Goal: Information Seeking & Learning: Check status

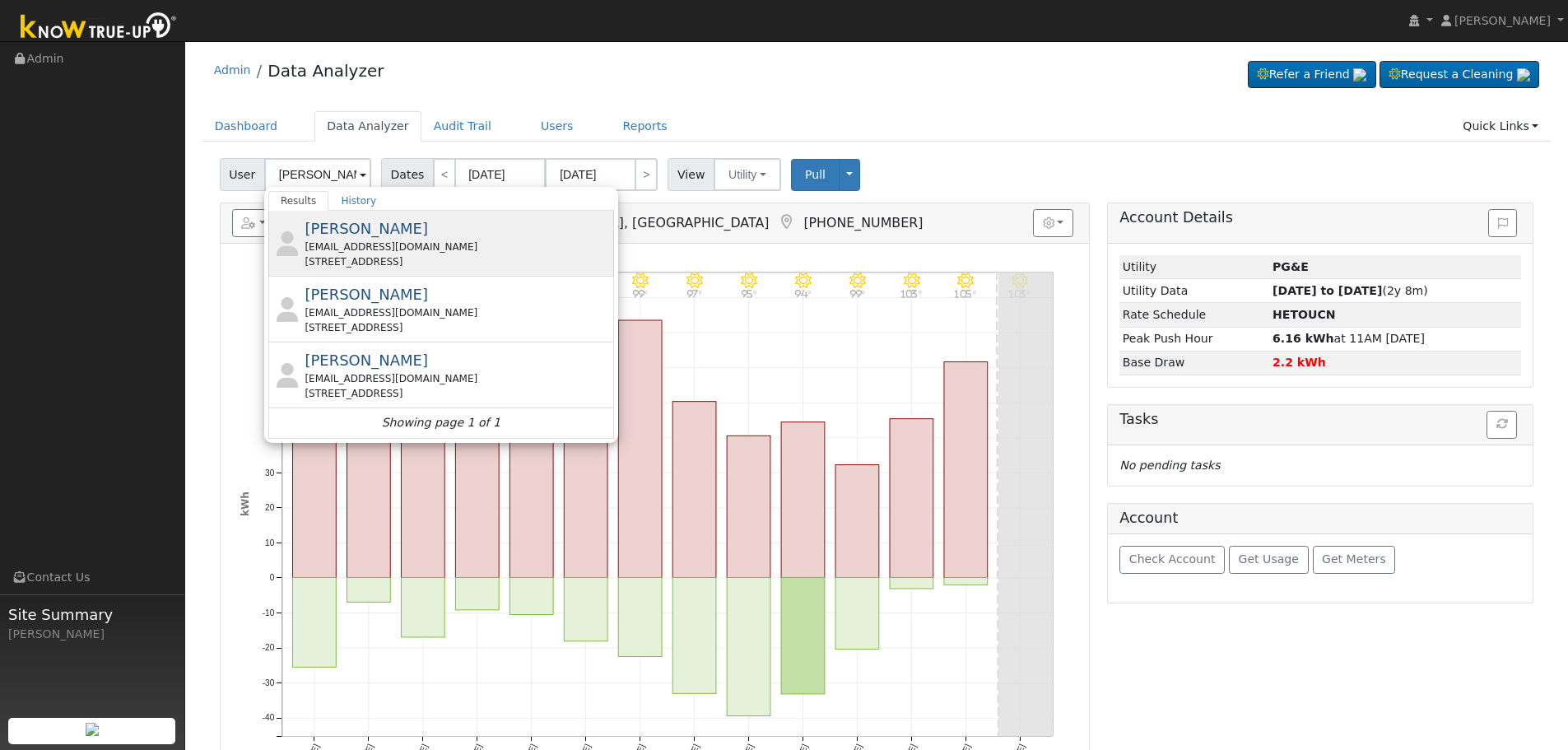
click at [441, 249] on div "[EMAIL_ADDRESS][DOMAIN_NAME]" at bounding box center [456, 247] width 305 height 15
type input "[PERSON_NAME]"
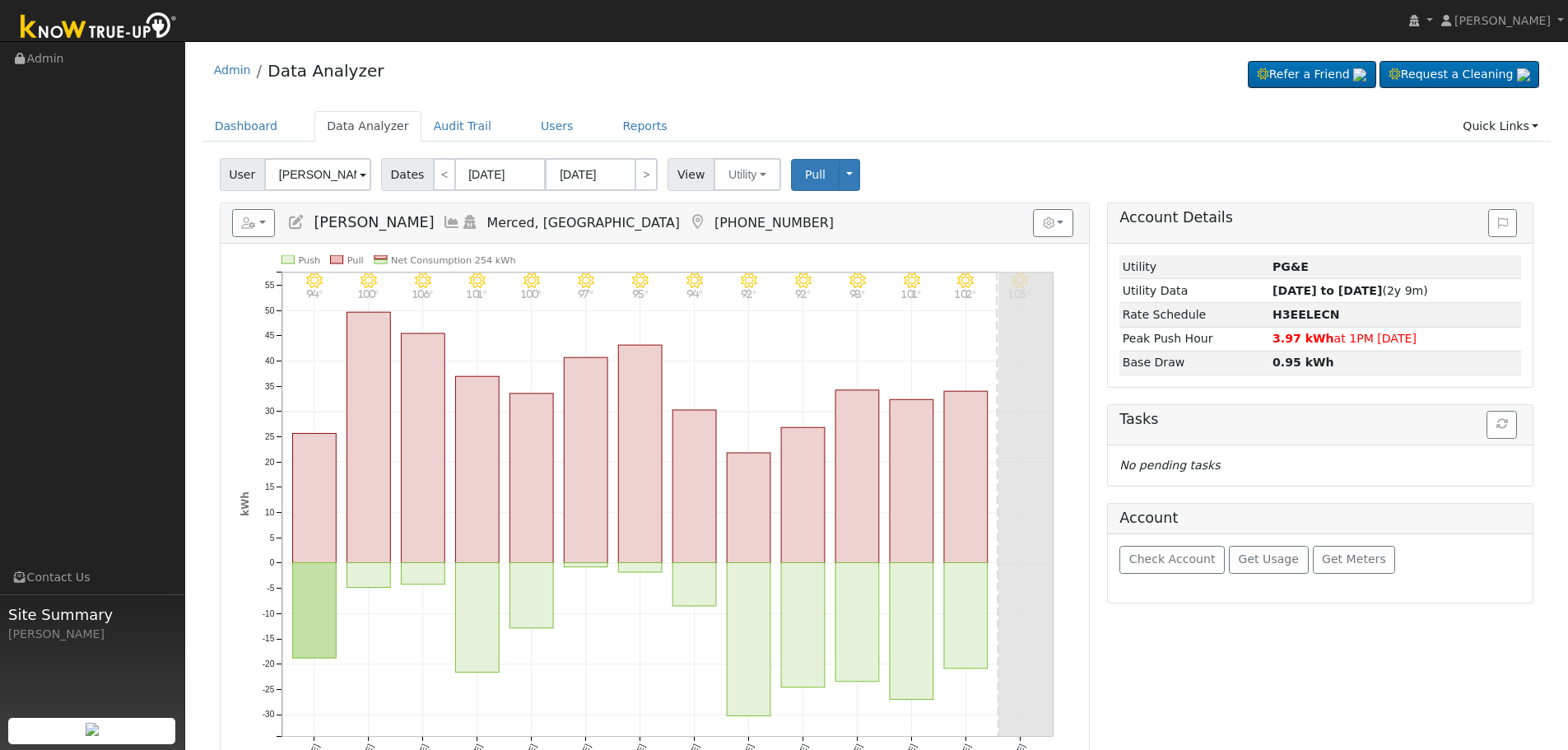
click at [443, 216] on icon at bounding box center [452, 222] width 18 height 15
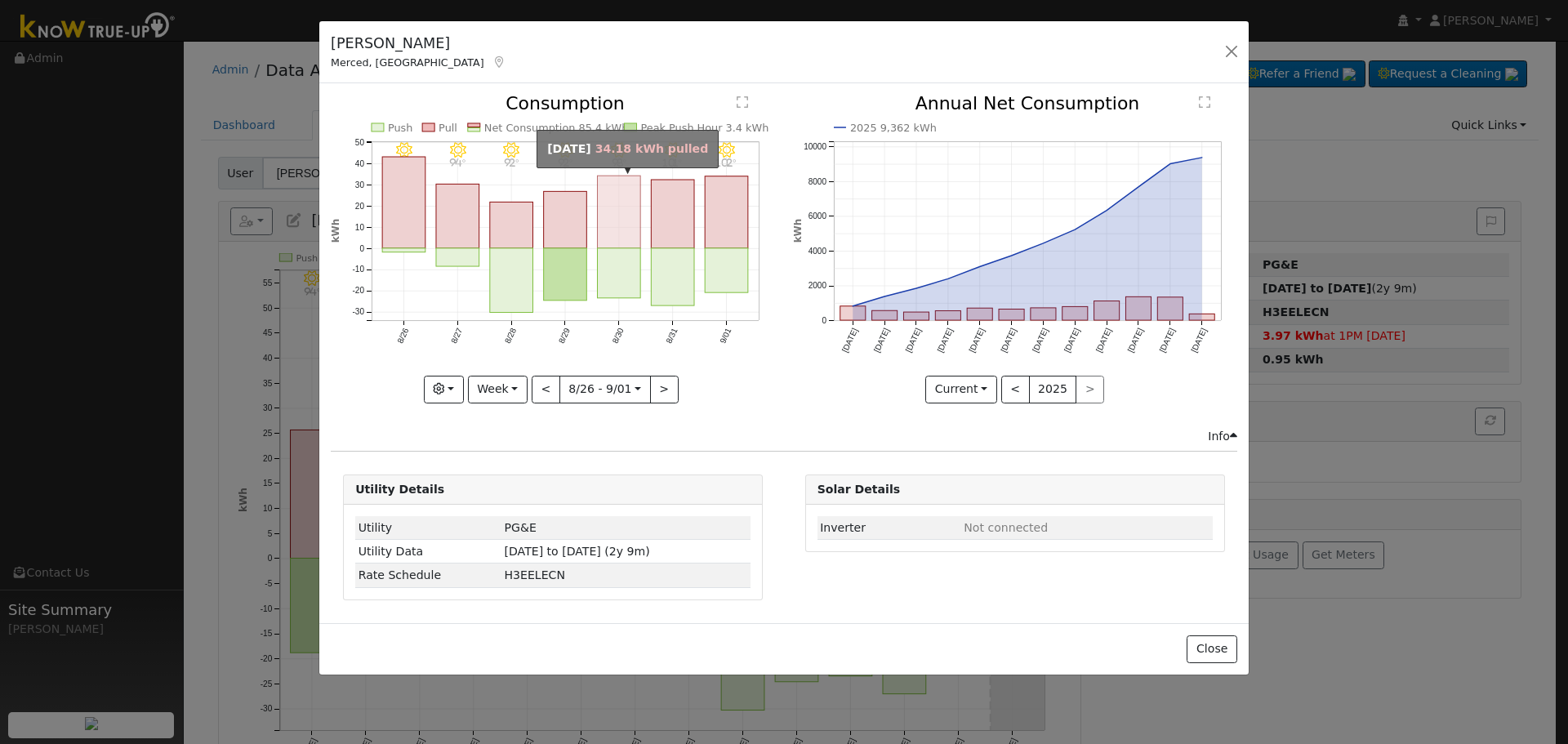
click at [623, 217] on rect "onclick=""" at bounding box center [619, 213] width 43 height 73
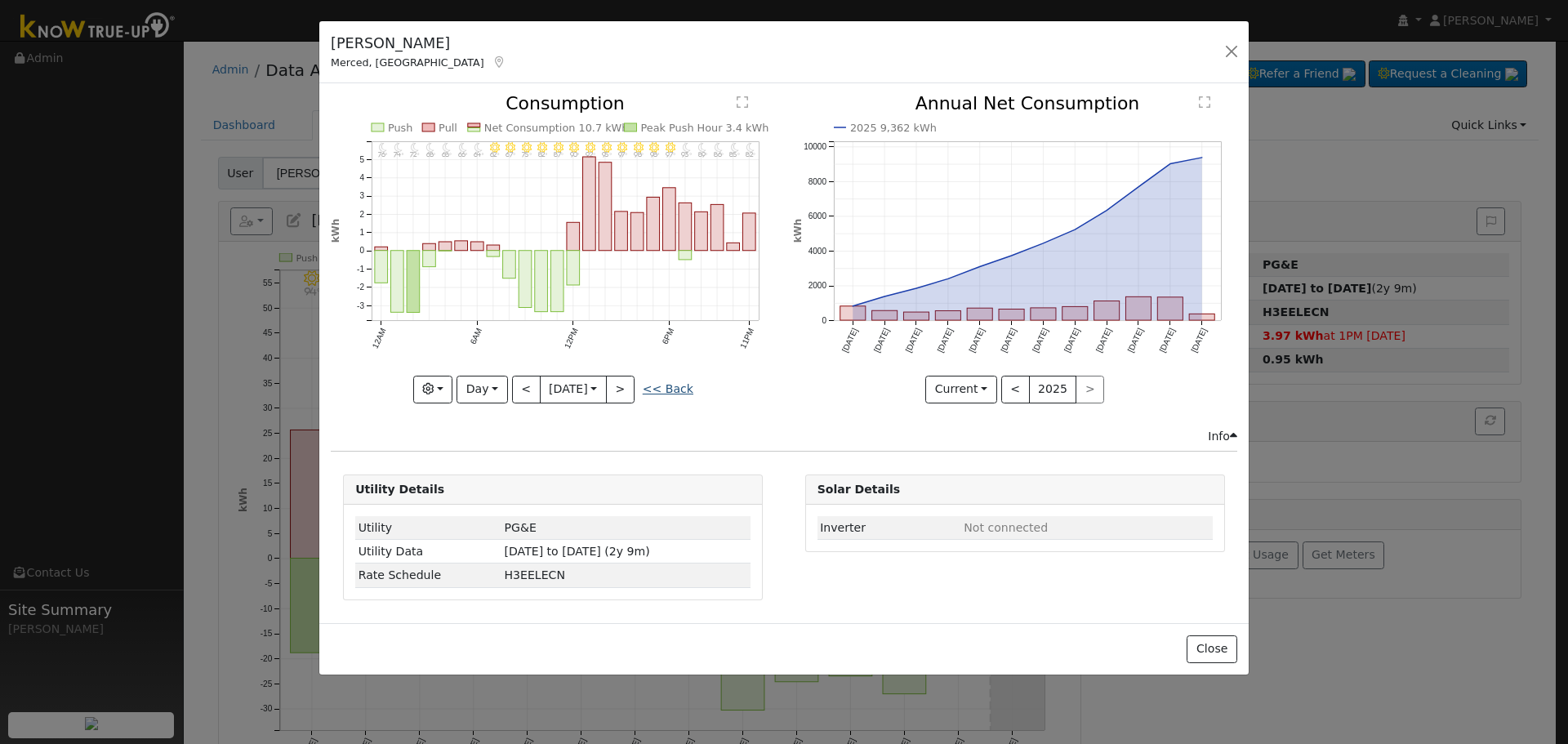
click at [654, 387] on link "<< Back" at bounding box center [667, 388] width 50 height 13
type input "[DATE]"
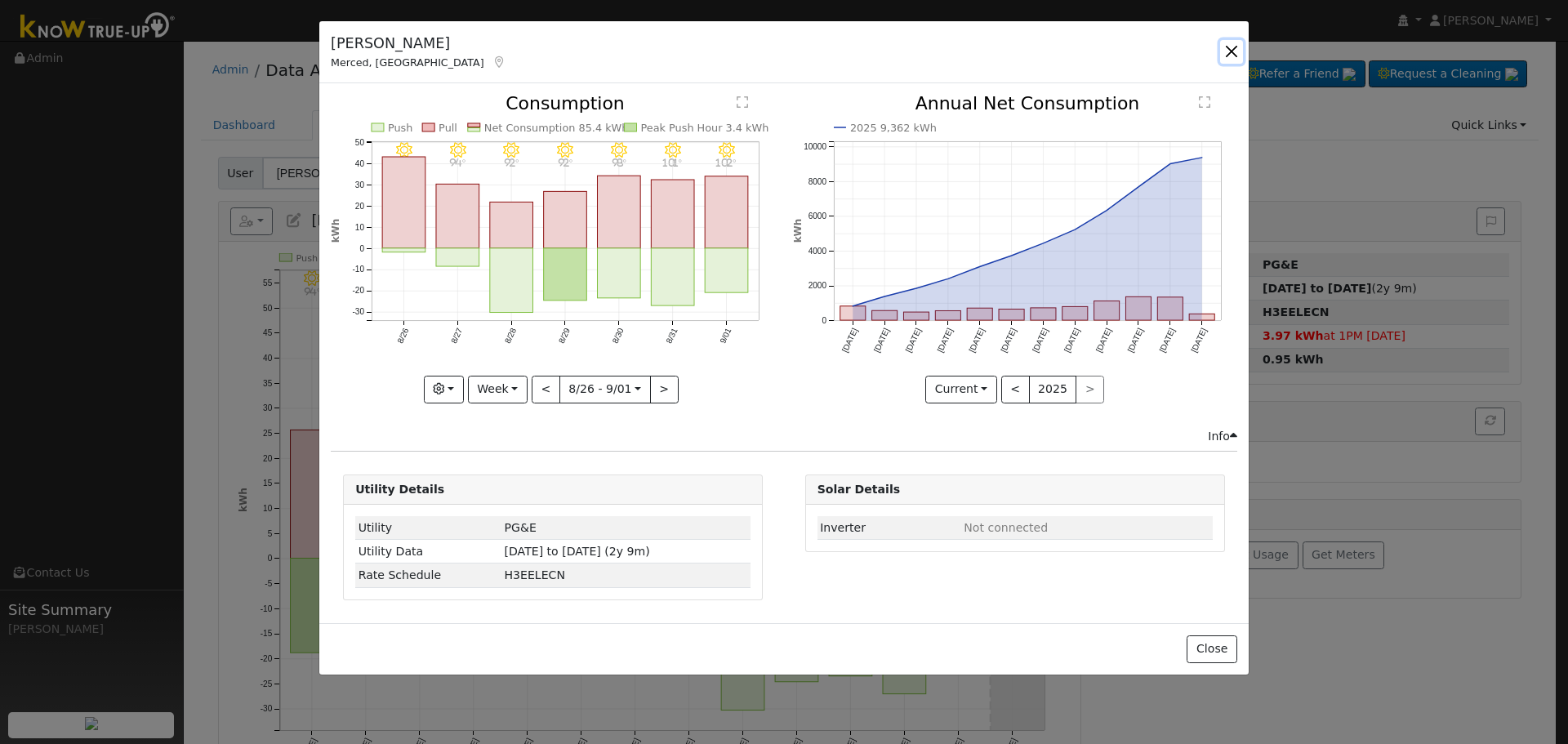
click at [1238, 49] on button "button" at bounding box center [1231, 52] width 23 height 23
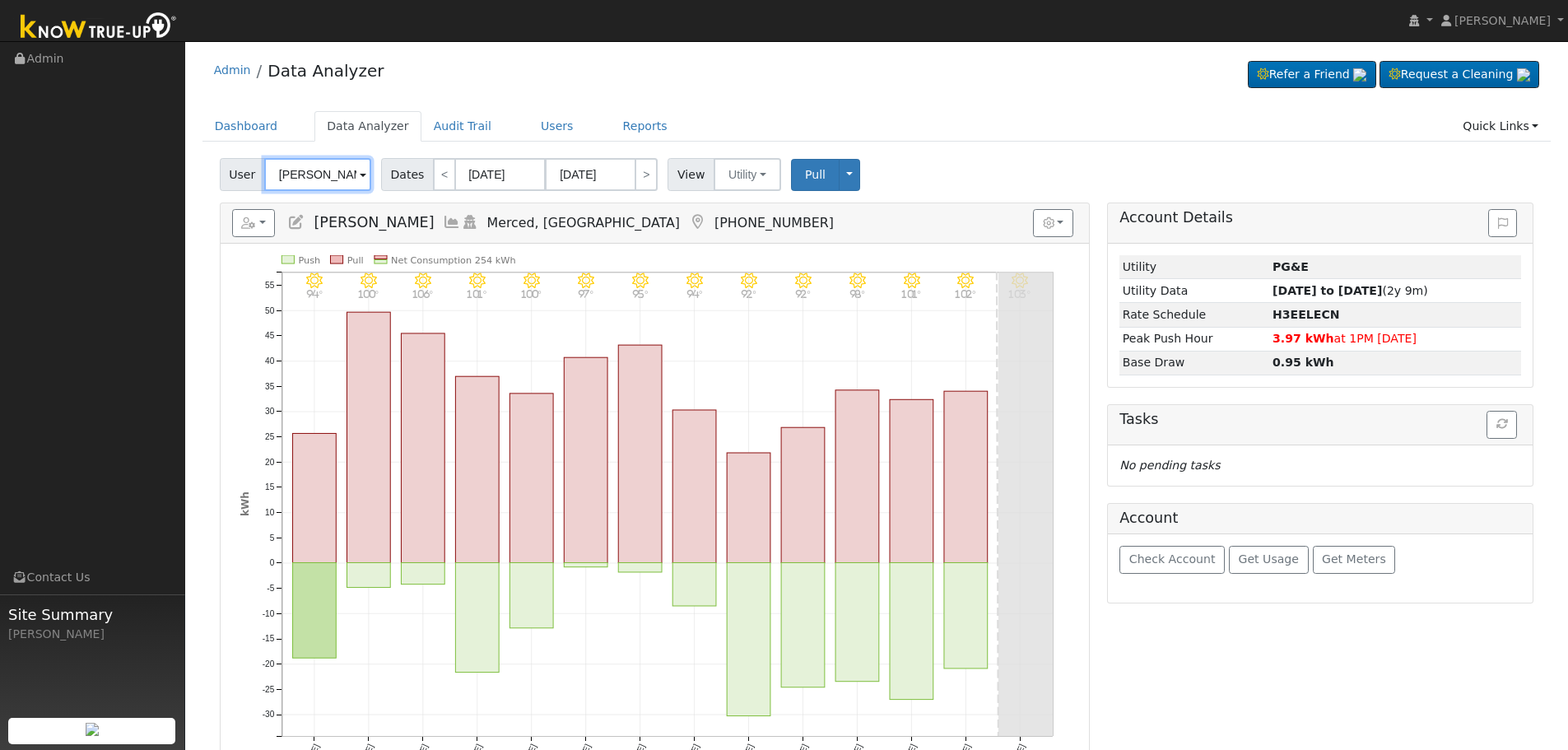
click at [312, 185] on input "[PERSON_NAME]" at bounding box center [318, 175] width 107 height 33
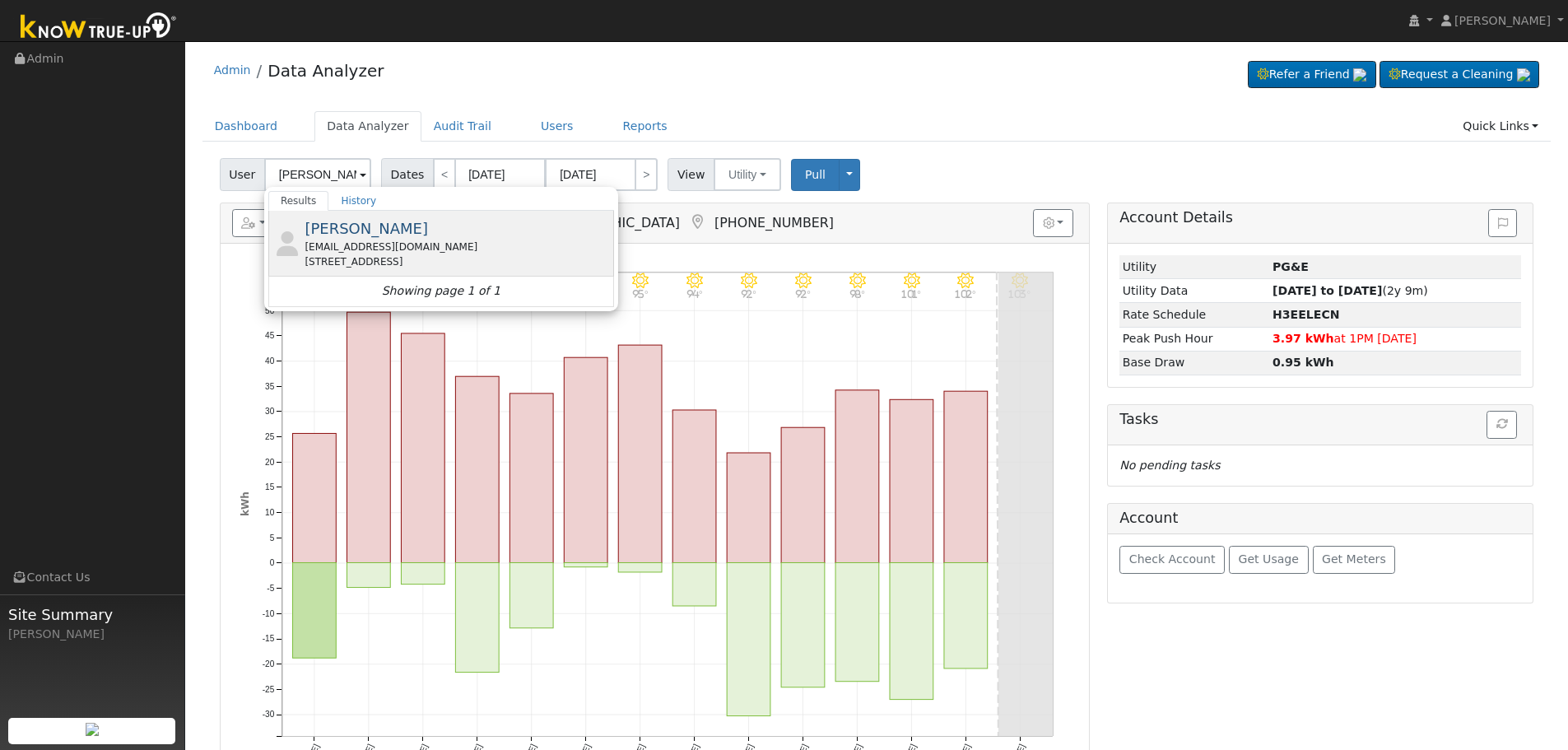
click at [423, 247] on div "[EMAIL_ADDRESS][DOMAIN_NAME]" at bounding box center [456, 247] width 305 height 15
type input "[PERSON_NAME]"
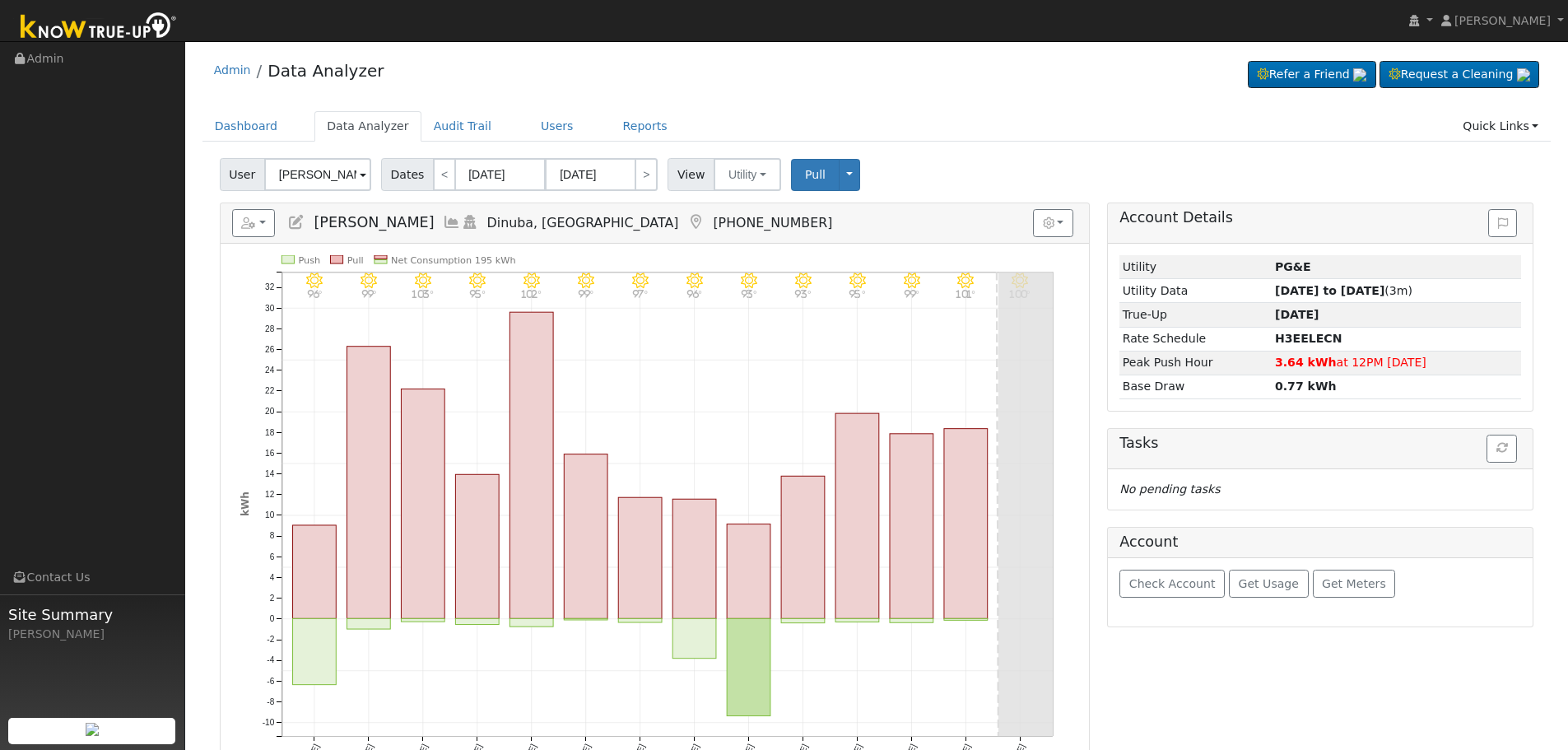
click at [420, 220] on h5 "Reports Scenario Health Check Energy Audit Account Timeline User Audit Trail In…" at bounding box center [654, 223] width 846 height 28
click at [443, 223] on icon at bounding box center [452, 222] width 18 height 15
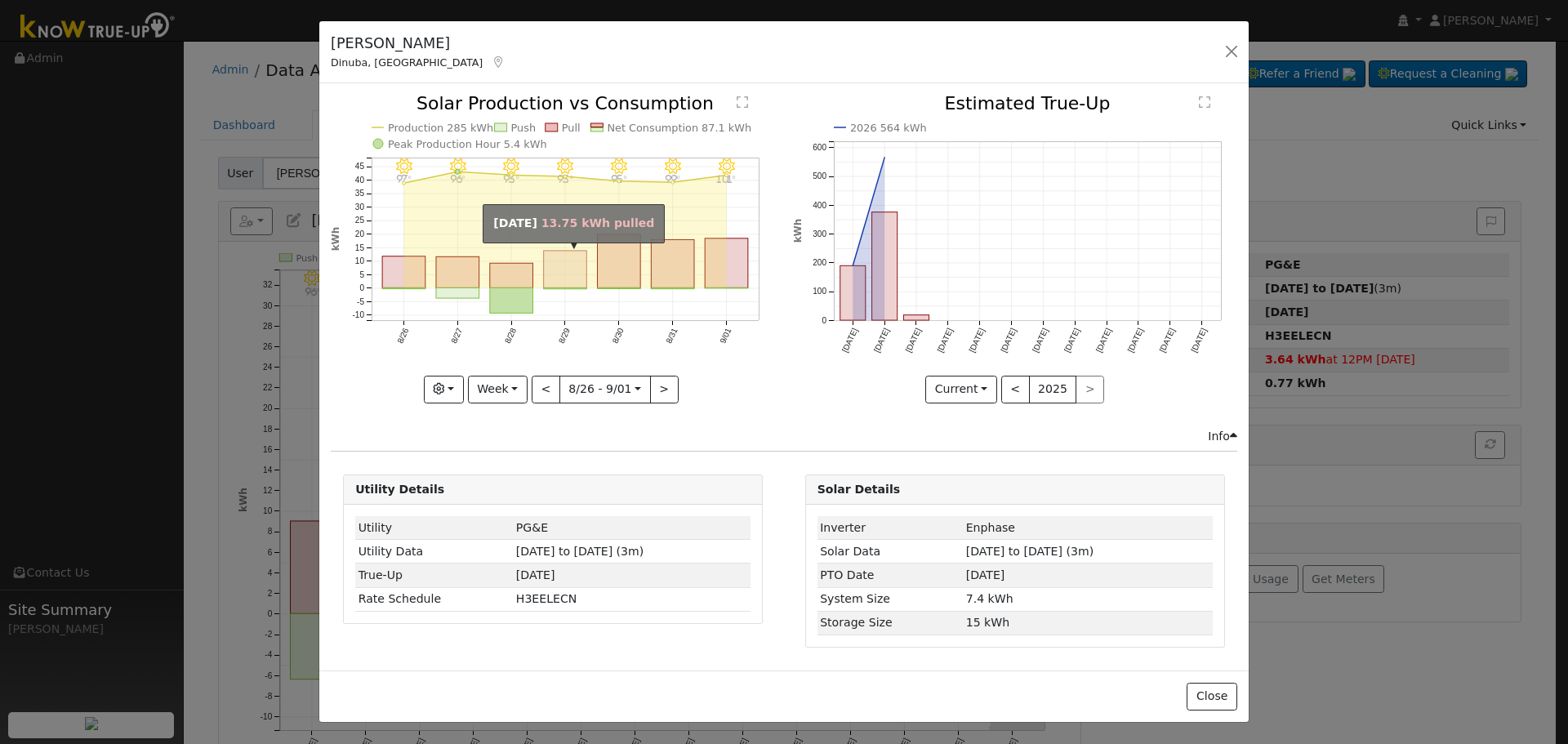
click at [583, 284] on rect "onclick=""" at bounding box center [565, 269] width 43 height 37
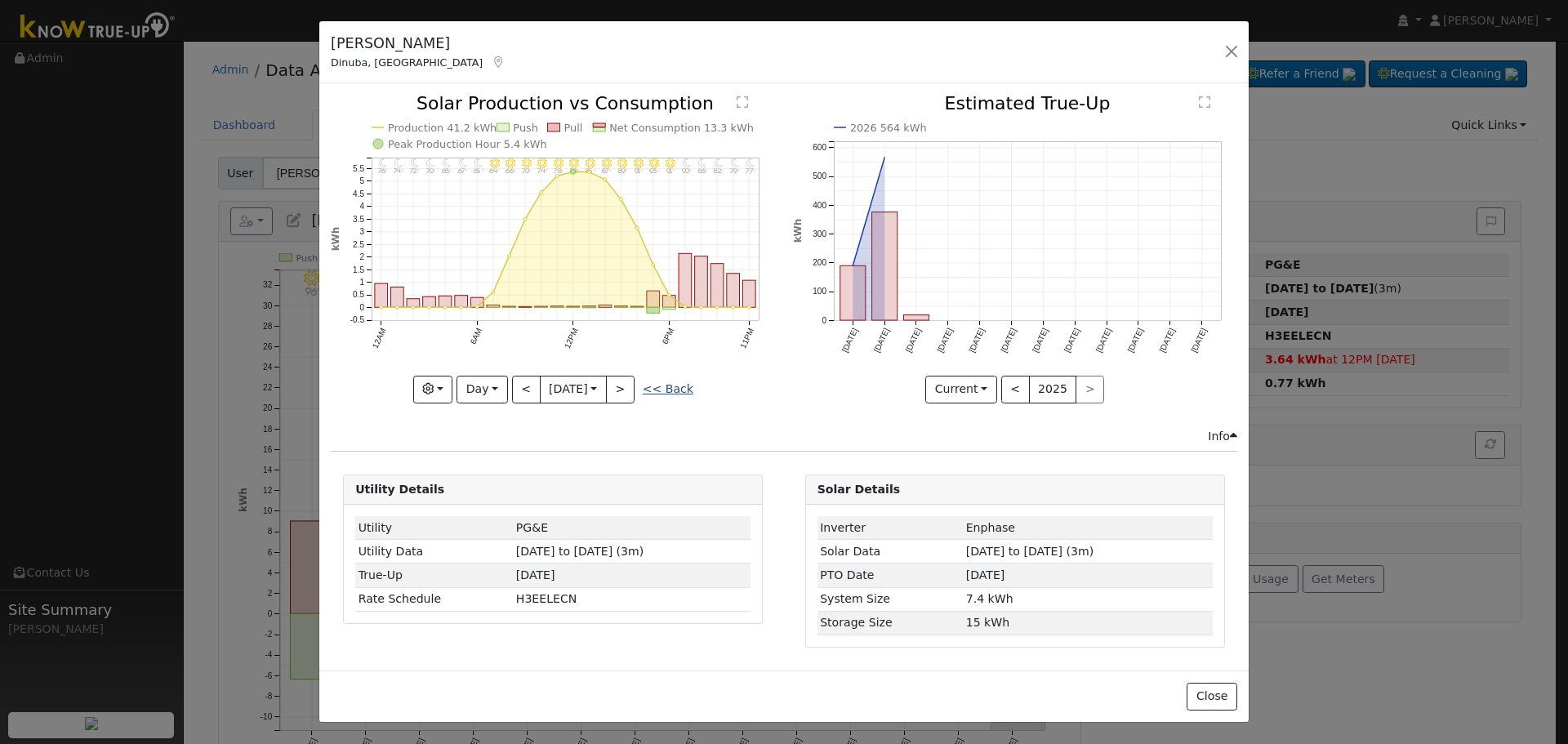
click at [662, 393] on link "<< Back" at bounding box center [667, 388] width 50 height 13
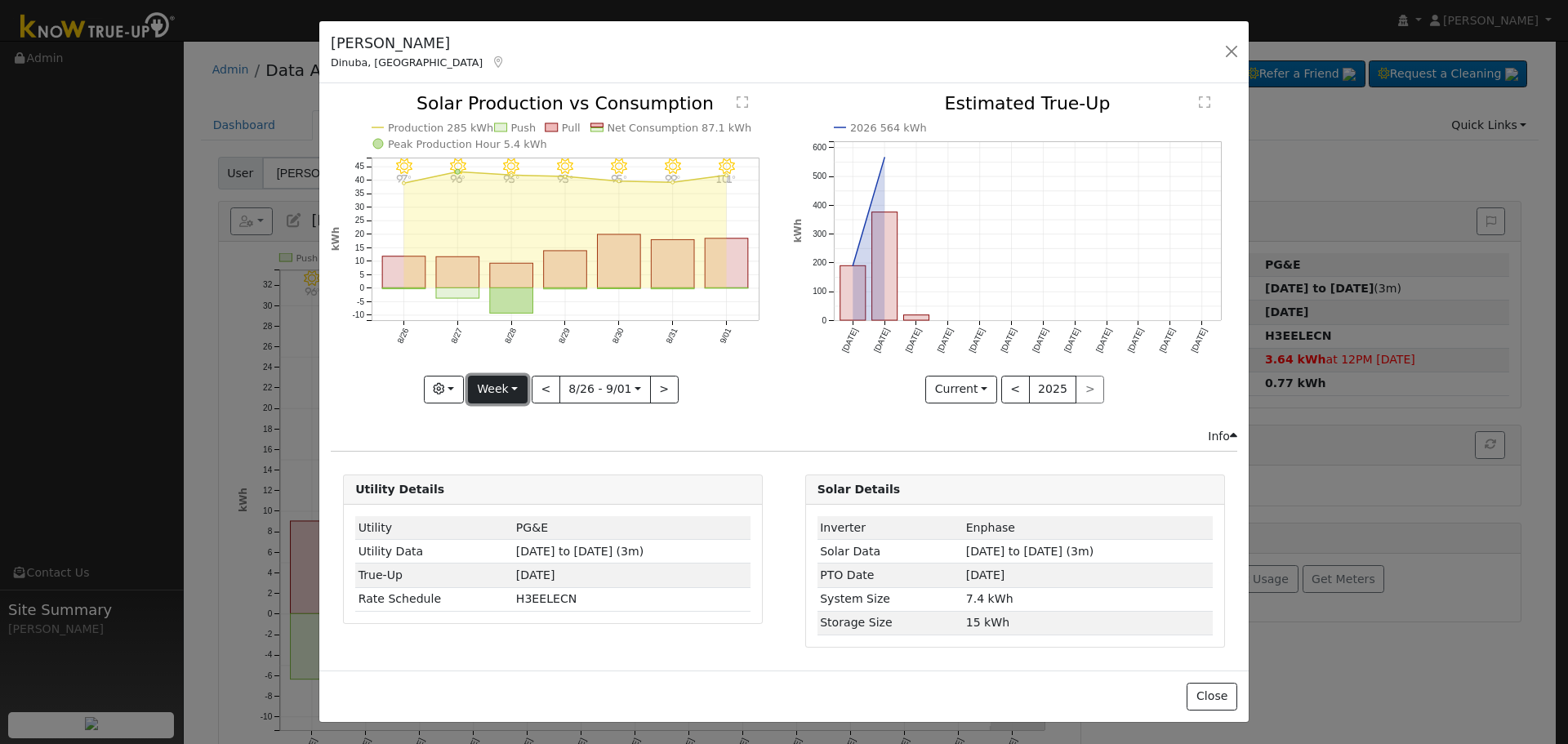
click at [506, 390] on button "Week" at bounding box center [497, 389] width 59 height 28
click at [538, 497] on link "Year" at bounding box center [525, 492] width 114 height 23
type input "[DATE]"
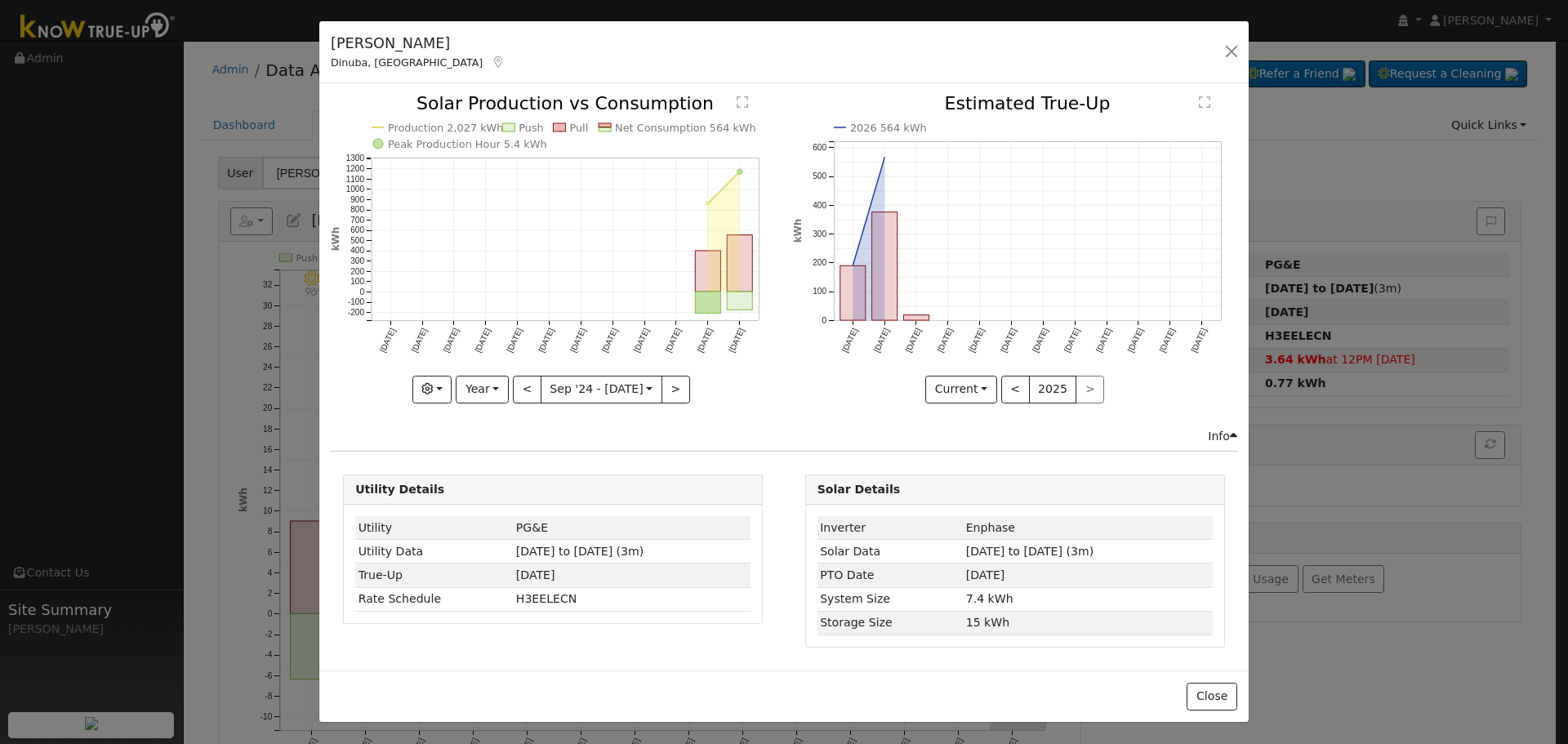
click at [416, 388] on icon "Production 2,027 kWh Push Pull Net Consumption 564 kWh Peak Production Hour 5.4…" at bounding box center [553, 247] width 444 height 306
click at [427, 387] on icon "button" at bounding box center [427, 388] width 12 height 12
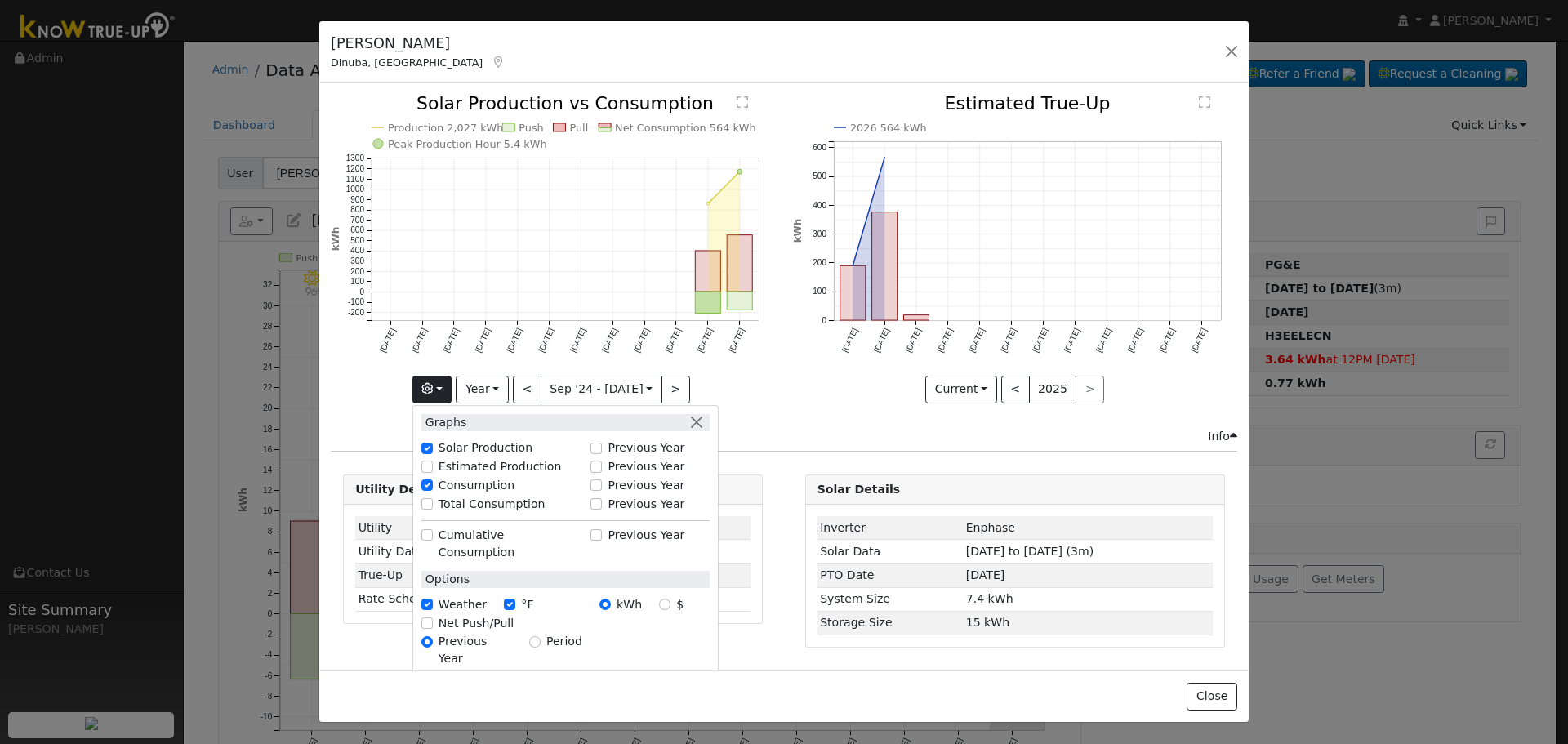
click at [469, 501] on label "Total Consumption" at bounding box center [492, 504] width 107 height 17
click at [433, 501] on input "Total Consumption" at bounding box center [427, 504] width 12 height 12
checkbox input "true"
click at [811, 423] on div "2026 564 kWh [DATE] Aug '[DATE] Oct '[DATE] Dec '[DATE] Feb '[DATE] Apr '[DATE]…" at bounding box center [1014, 261] width 461 height 332
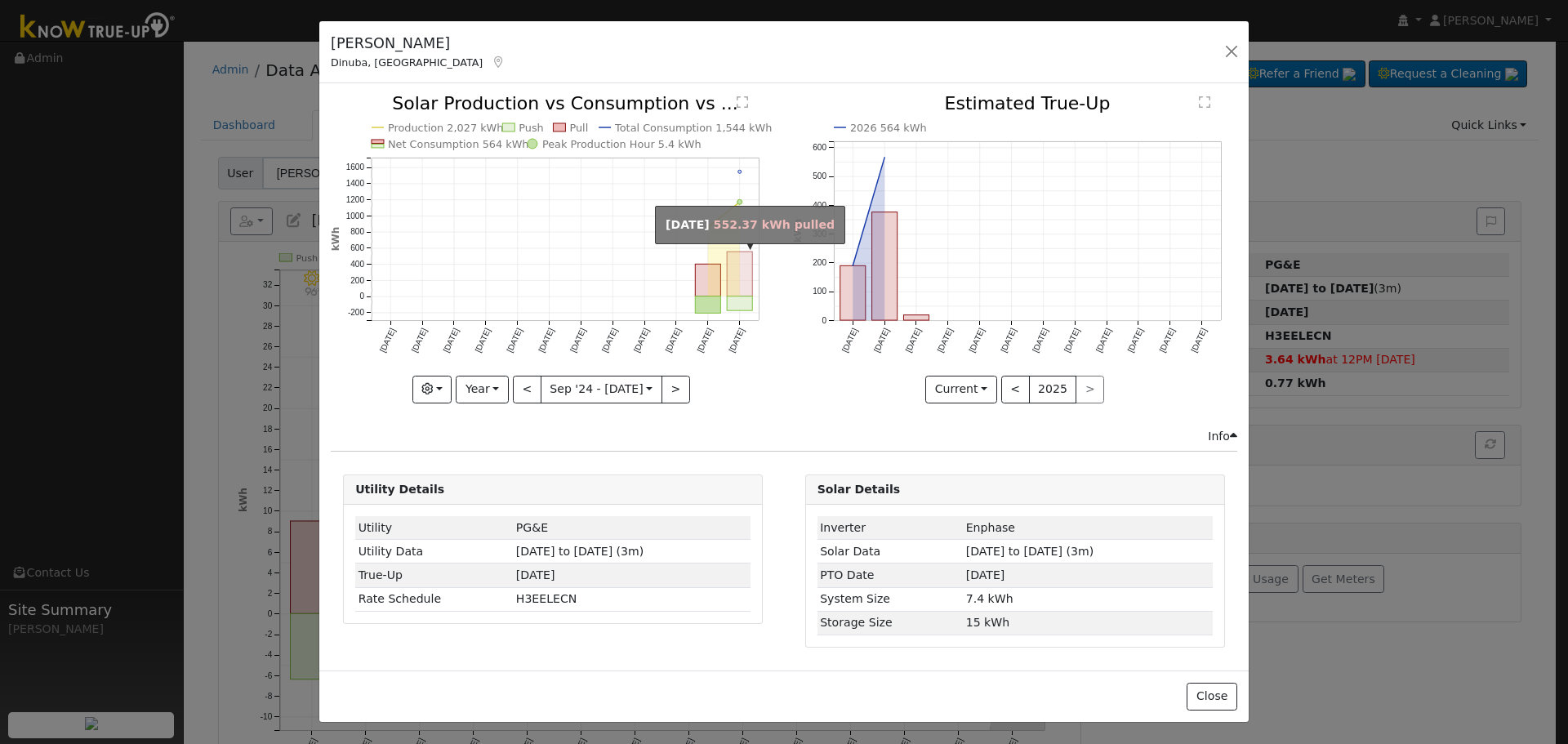
click at [746, 260] on rect "onclick=""" at bounding box center [740, 275] width 26 height 45
type input "[DATE]"
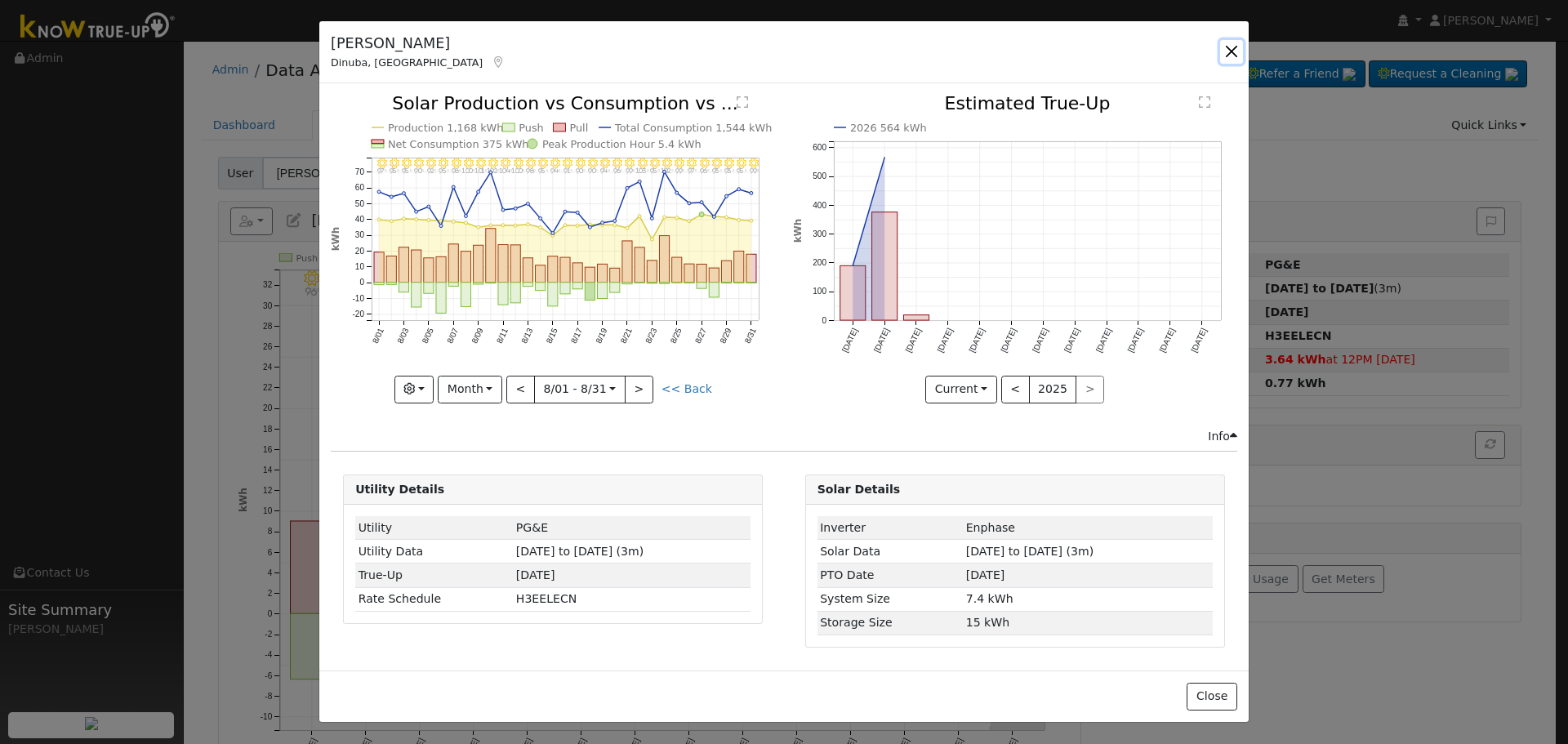
click at [1231, 59] on button "button" at bounding box center [1231, 52] width 23 height 23
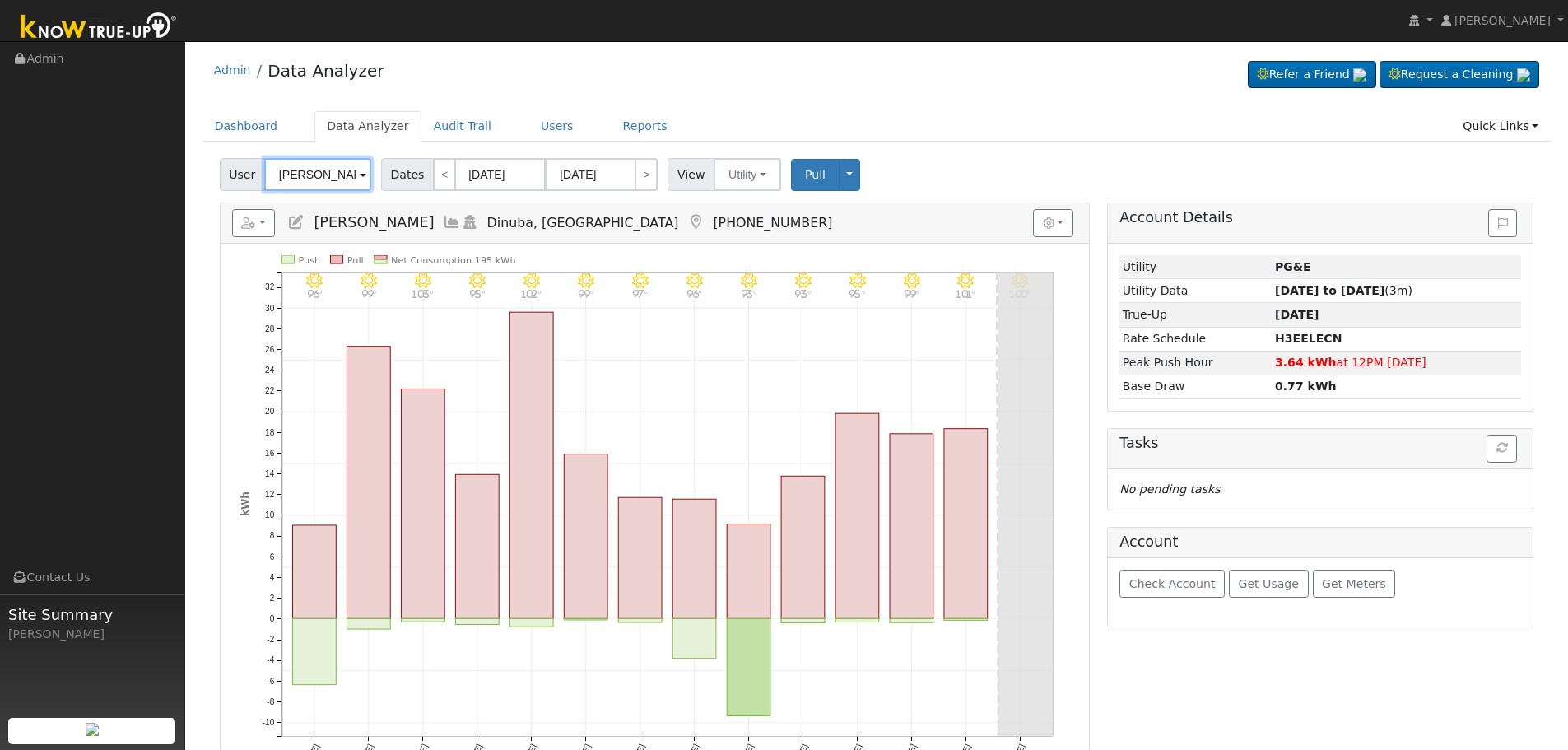
click at [340, 163] on input "[PERSON_NAME]" at bounding box center [318, 175] width 107 height 33
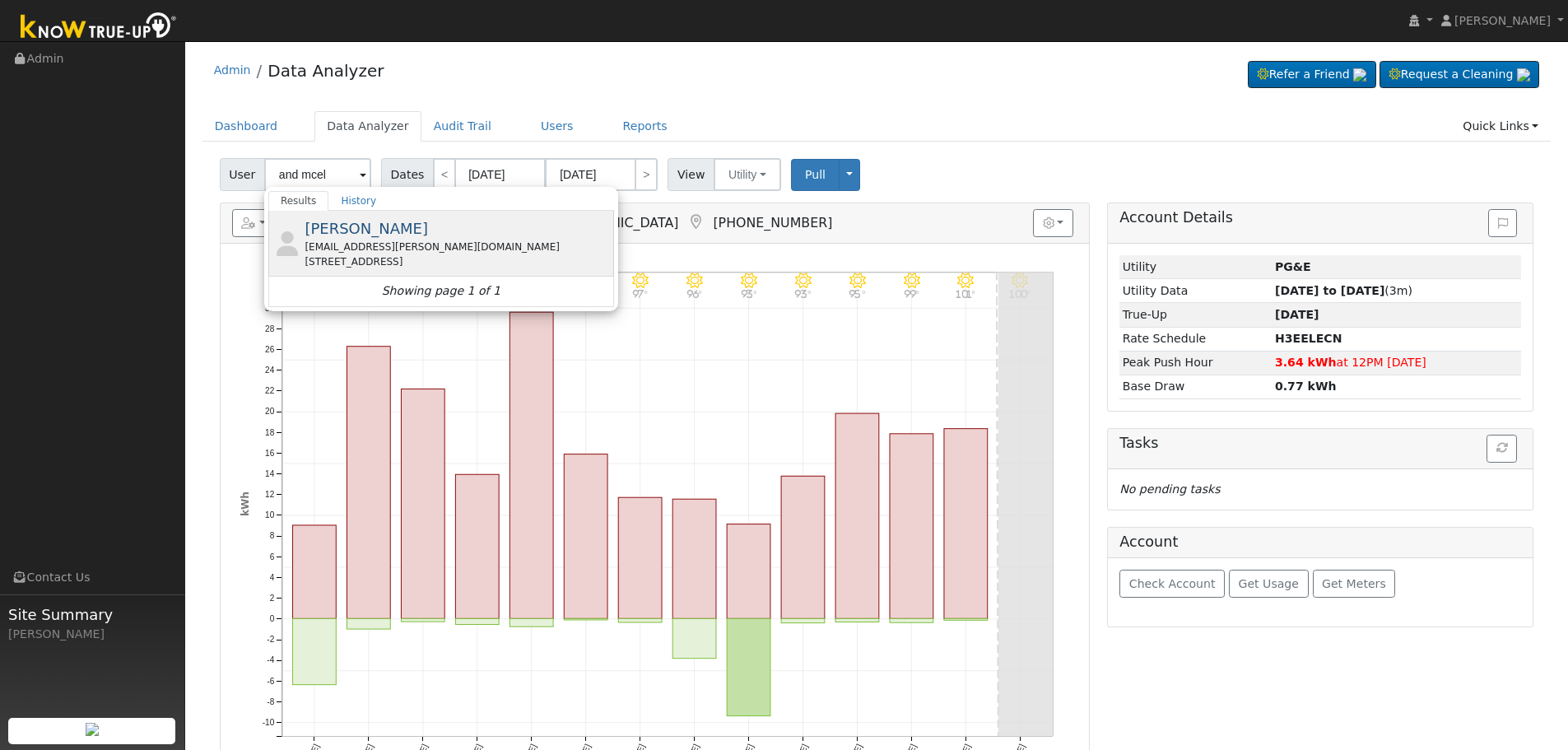
click at [436, 247] on div "[EMAIL_ADDRESS][PERSON_NAME][DOMAIN_NAME]" at bounding box center [456, 247] width 305 height 15
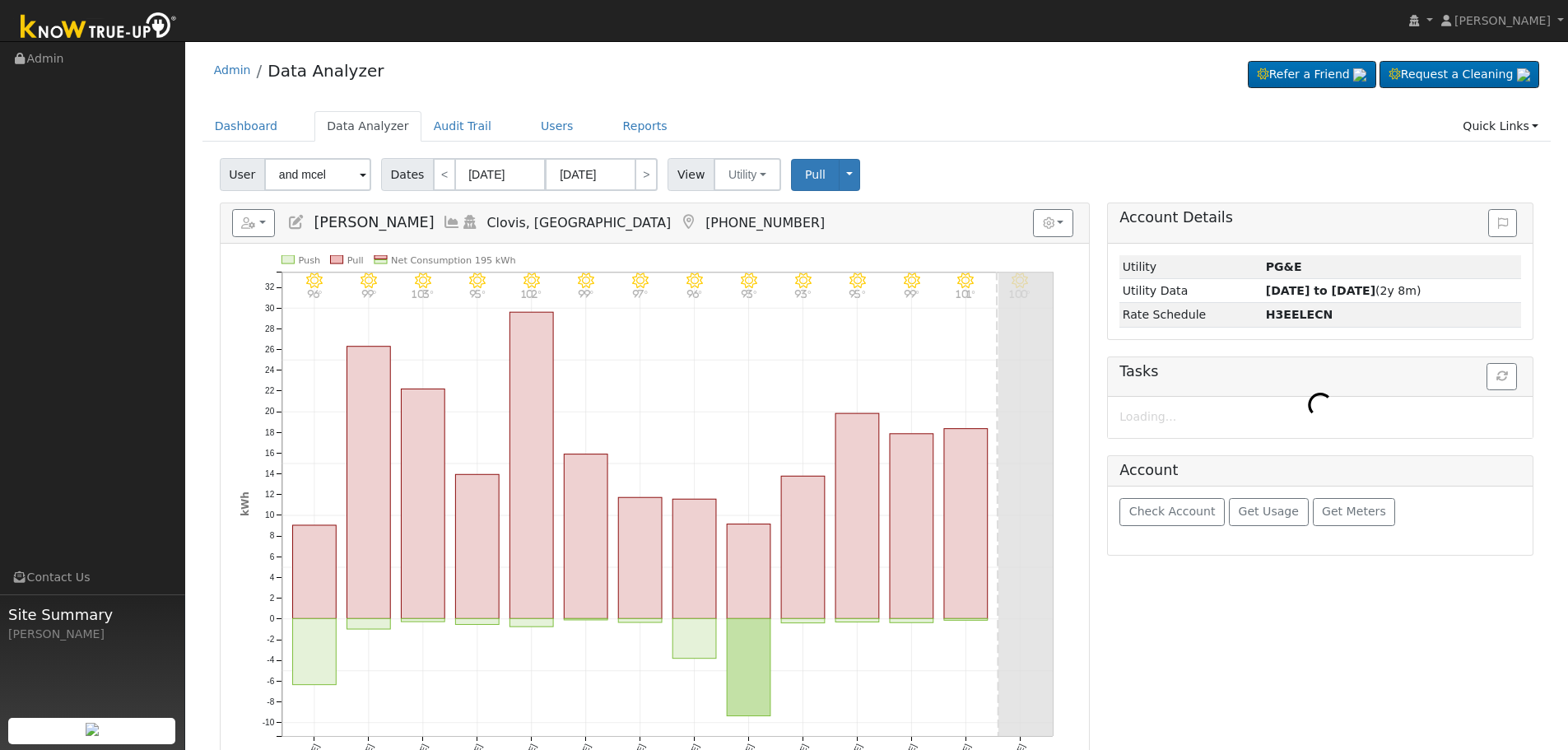
type input "[PERSON_NAME]"
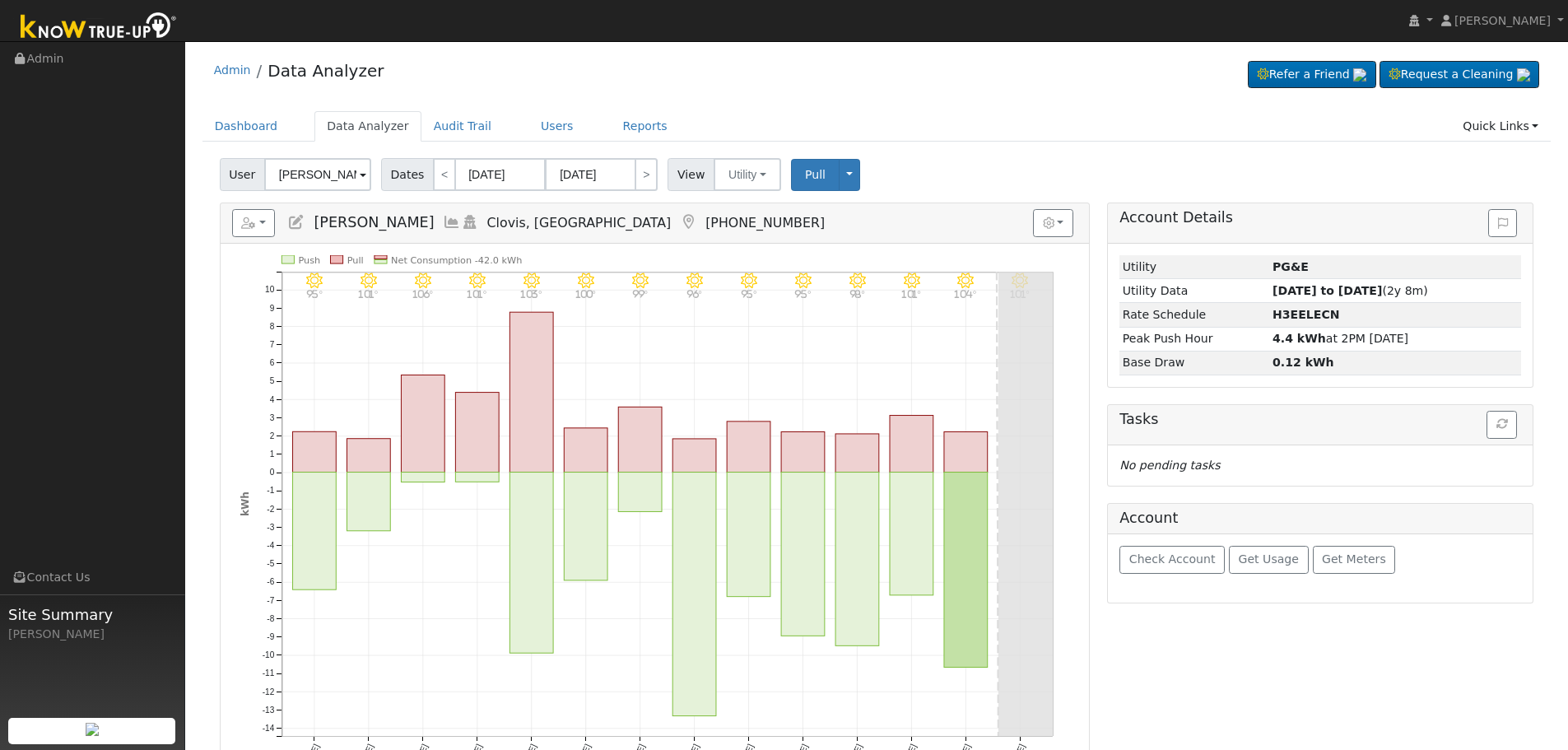
click at [443, 224] on icon at bounding box center [452, 222] width 18 height 15
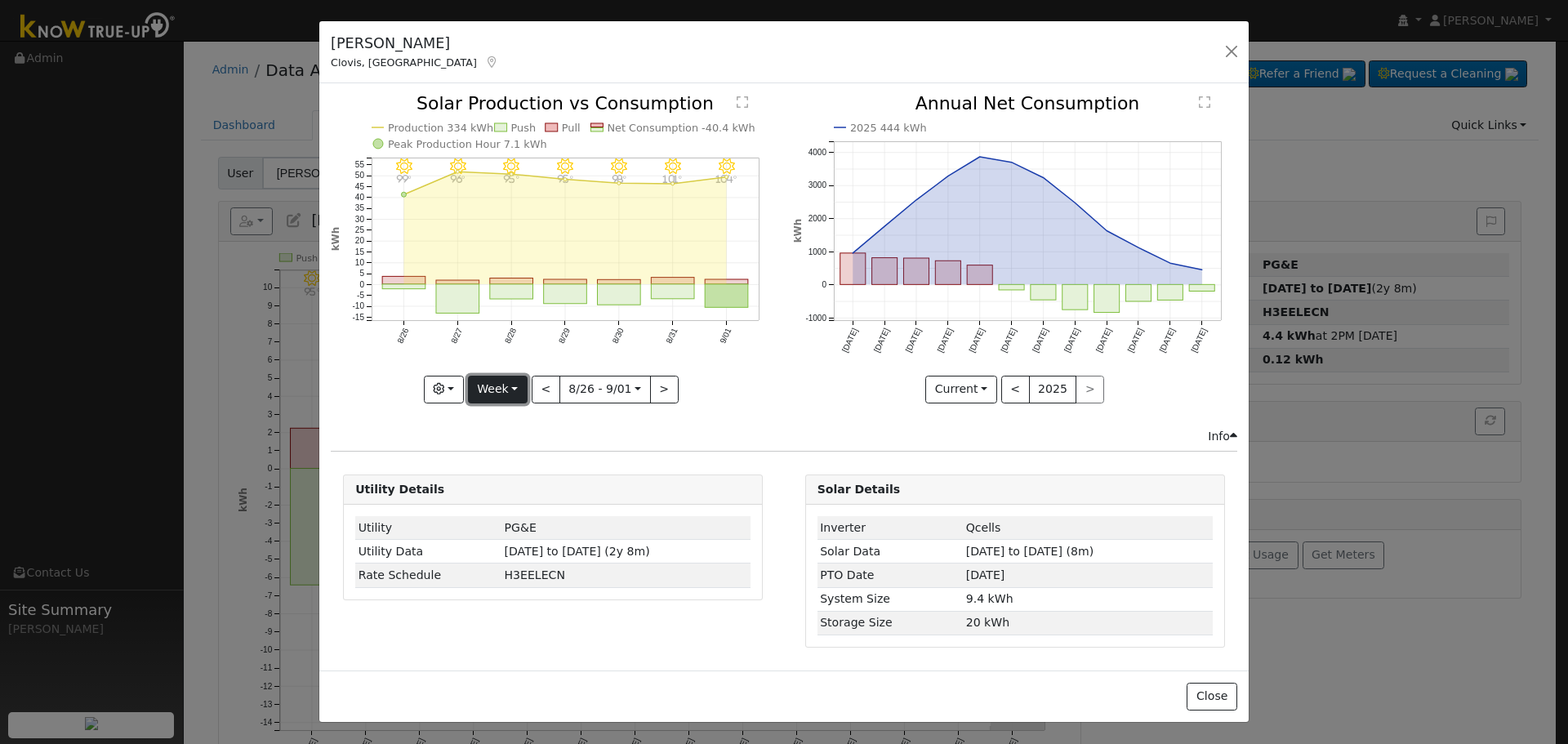
click at [516, 385] on button "Week" at bounding box center [497, 389] width 59 height 28
click at [511, 462] on link "Month" at bounding box center [525, 469] width 114 height 23
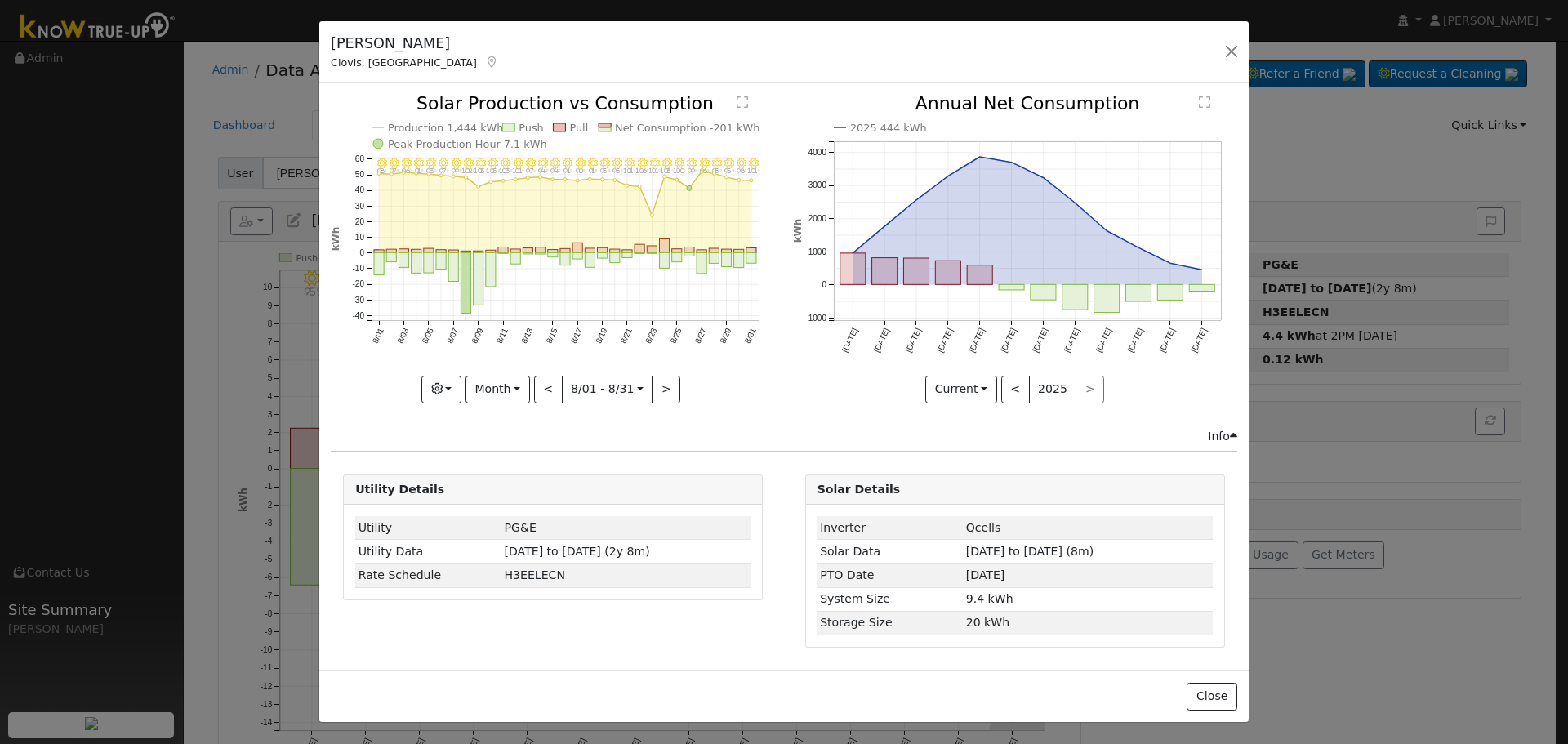
click at [675, 247] on icon "8/31 - Clear 101° 8/30 - Clear 98° 8/29 - Clear 95° 8/28 - Clear 95° 8/27 - Cle…" at bounding box center [553, 247] width 444 height 306
click at [665, 247] on rect "onclick=""" at bounding box center [665, 246] width 10 height 14
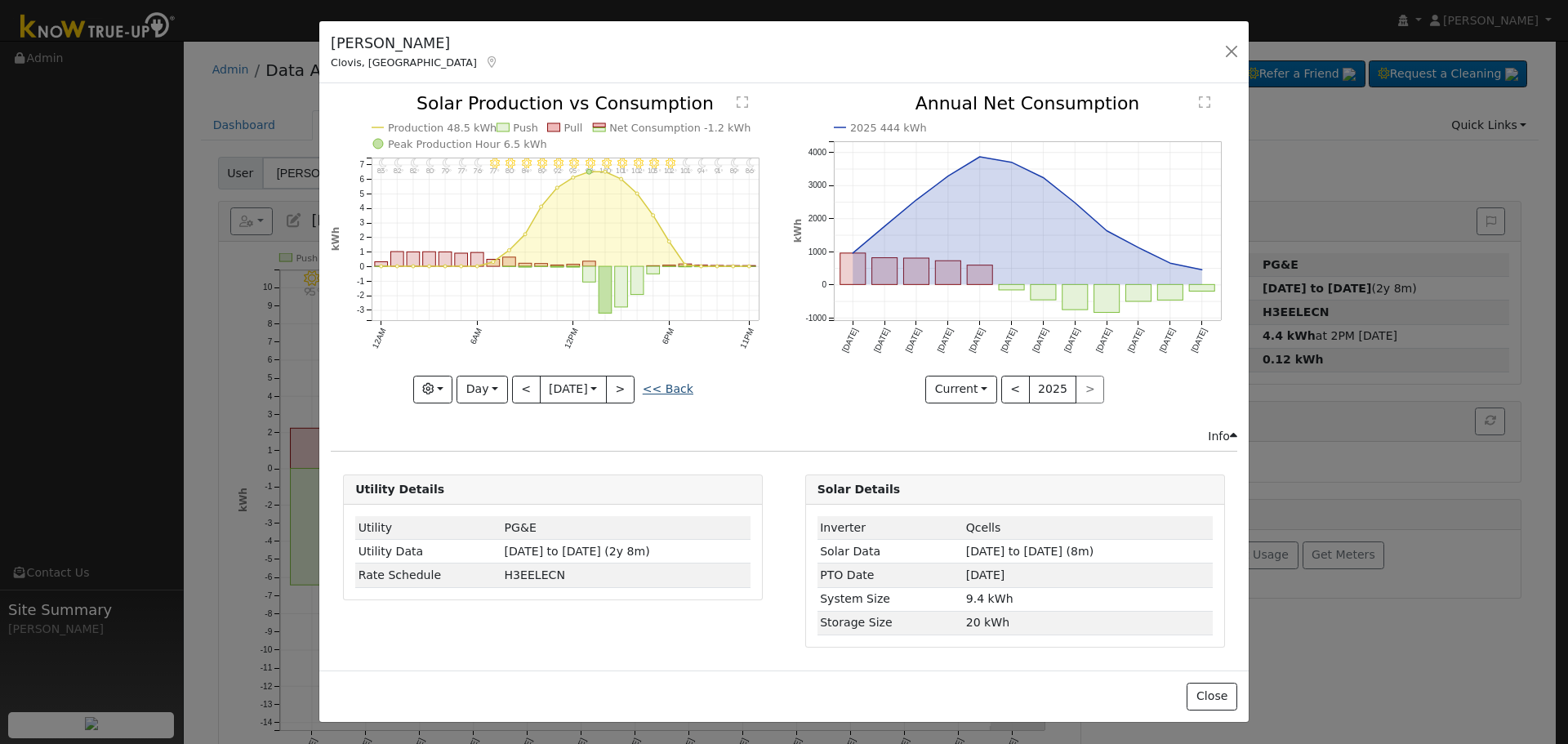
click at [679, 393] on link "<< Back" at bounding box center [667, 388] width 50 height 13
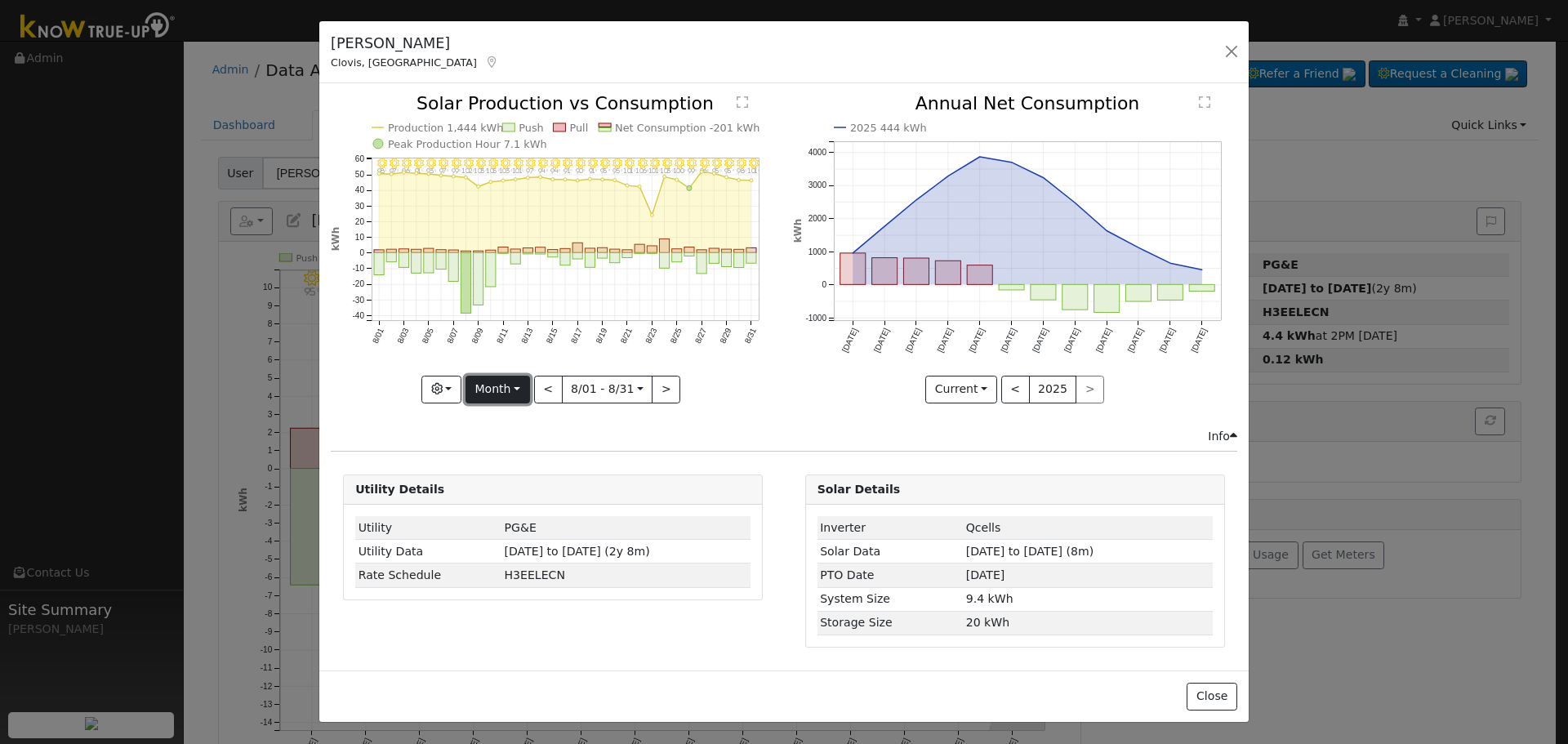
click at [517, 393] on button "Month" at bounding box center [497, 389] width 64 height 28
click at [523, 487] on link "Year" at bounding box center [523, 492] width 114 height 23
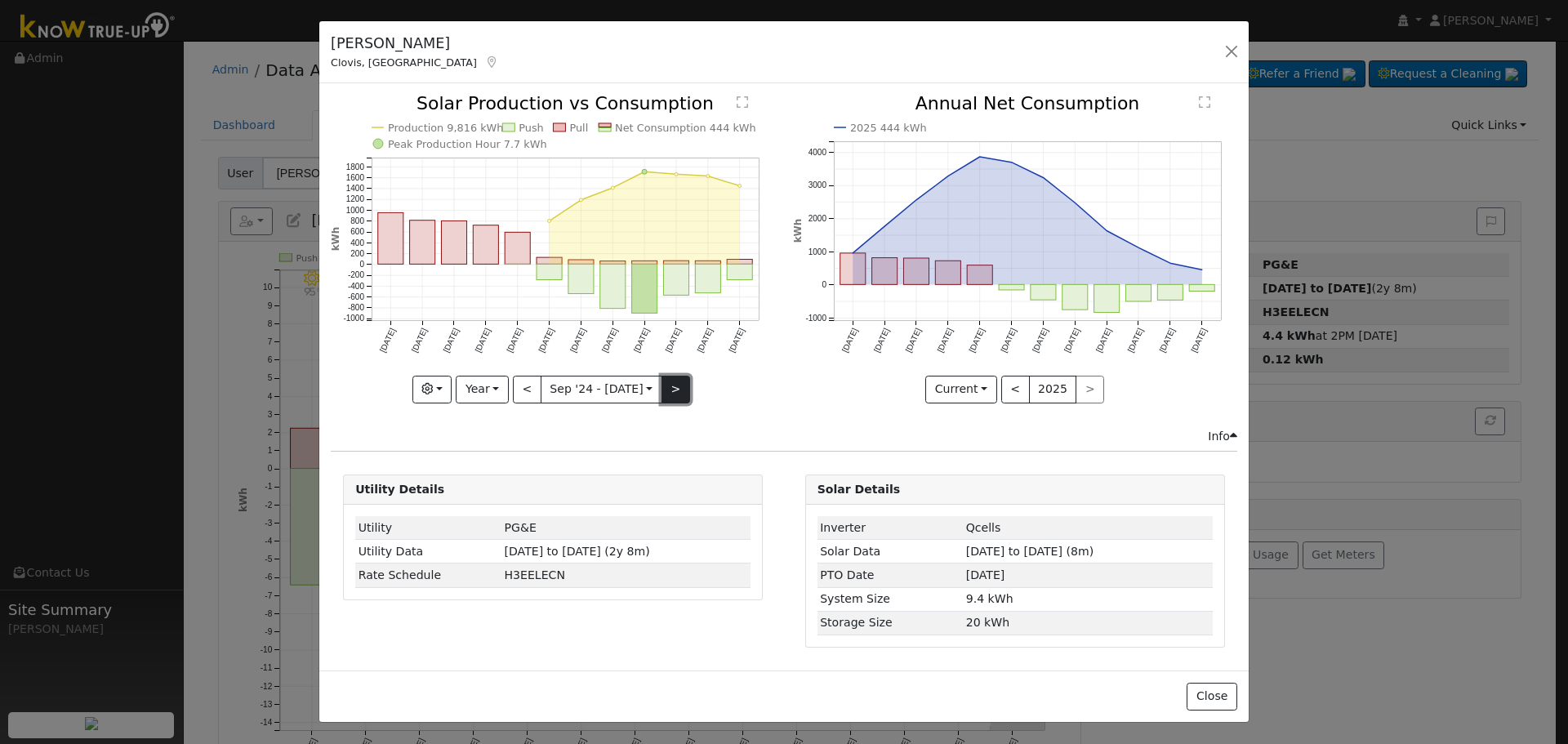
click at [679, 387] on button ">" at bounding box center [676, 389] width 29 height 28
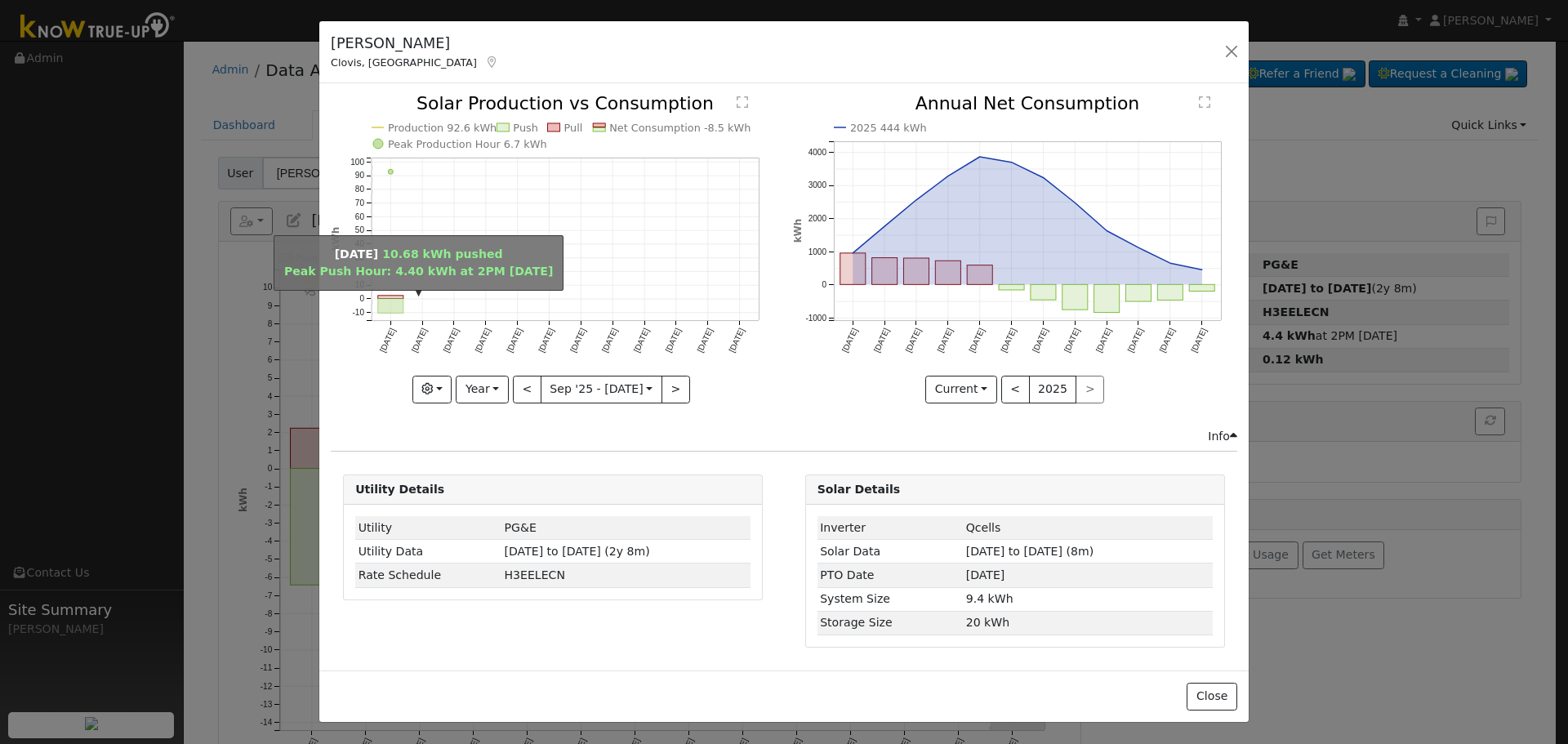
click at [395, 301] on rect "onclick=""" at bounding box center [390, 306] width 26 height 15
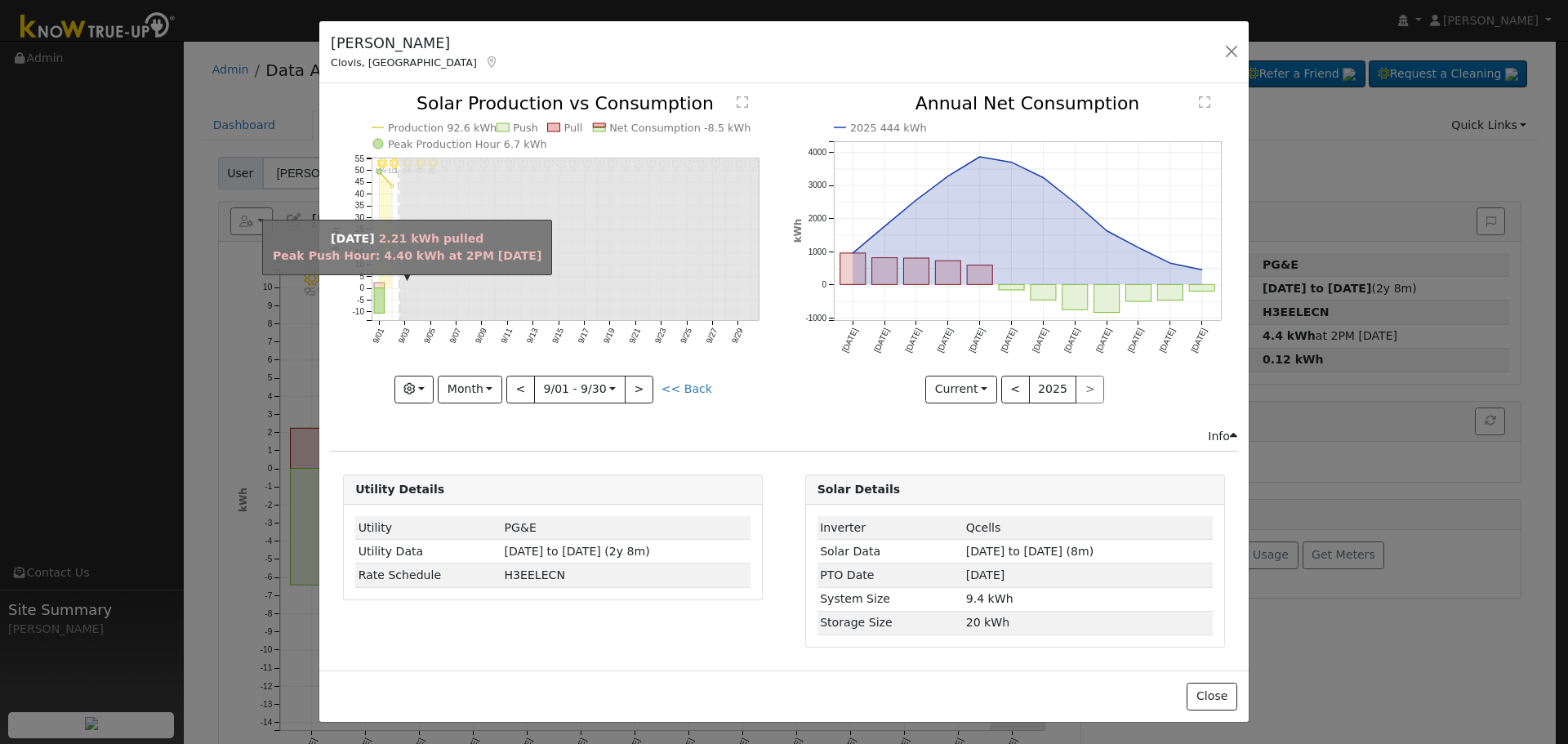
click at [381, 284] on rect "onclick=""" at bounding box center [379, 285] width 11 height 5
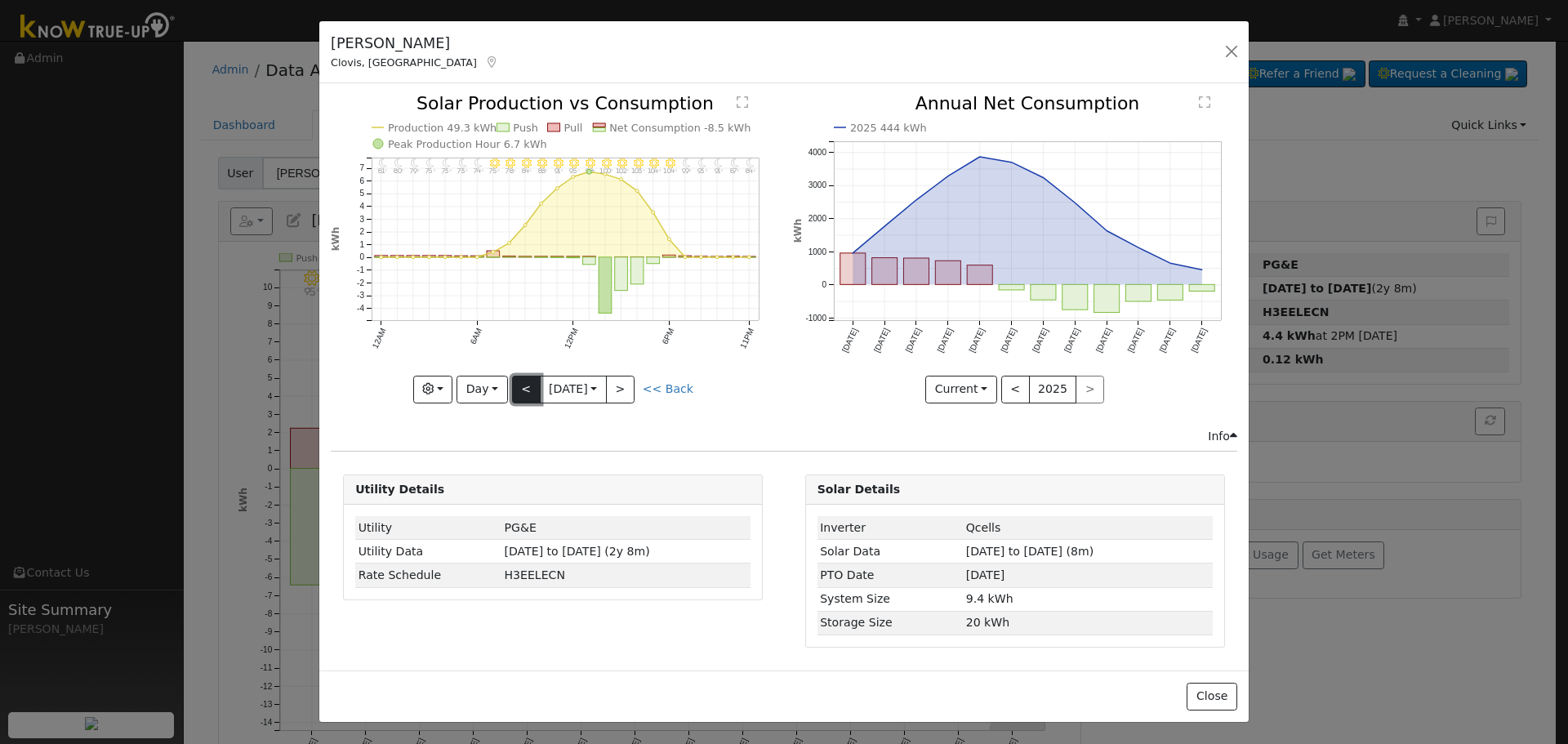
click at [513, 376] on button "<" at bounding box center [526, 389] width 29 height 28
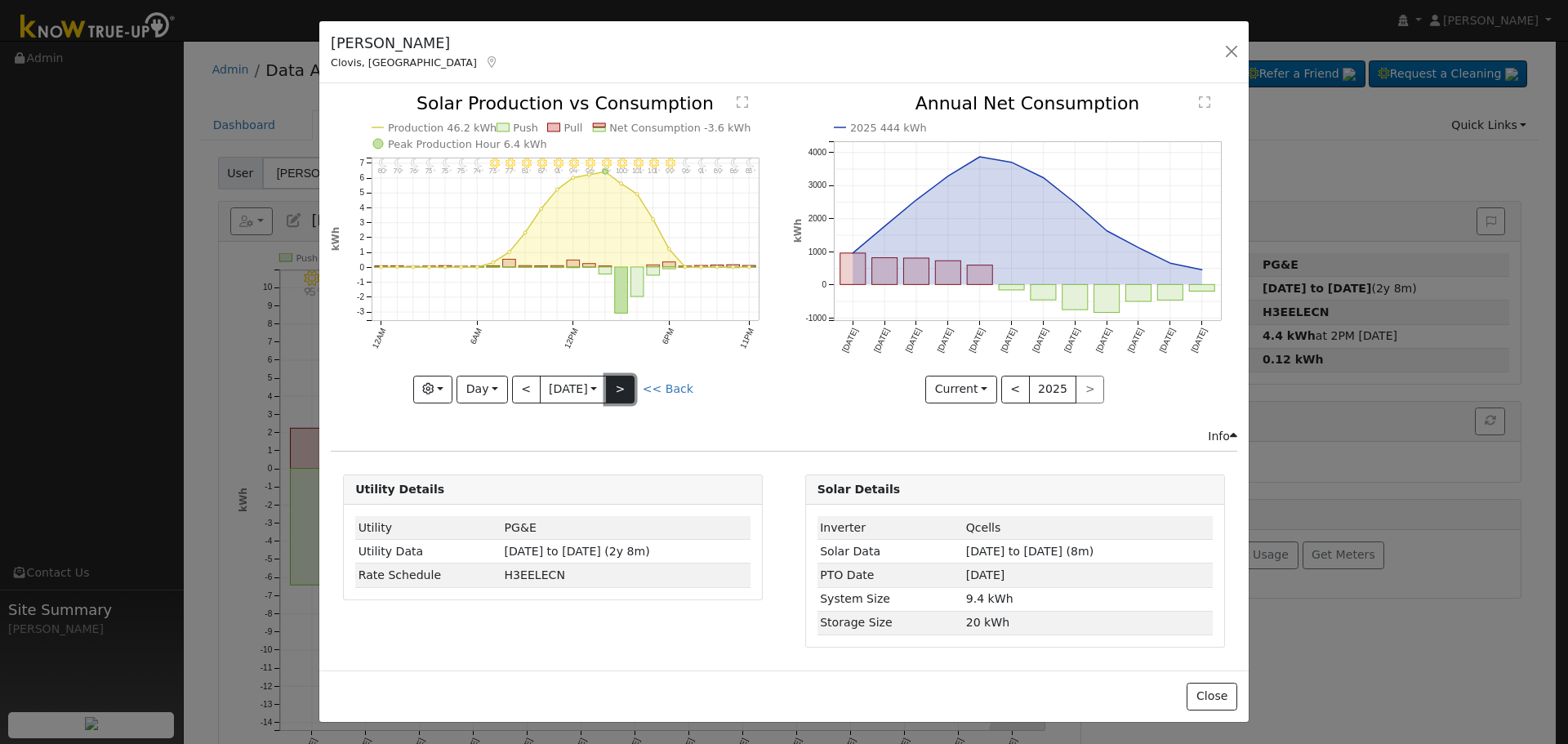
click at [618, 389] on button ">" at bounding box center [619, 389] width 29 height 28
type input "[DATE]"
